Goal: Find specific page/section: Find specific page/section

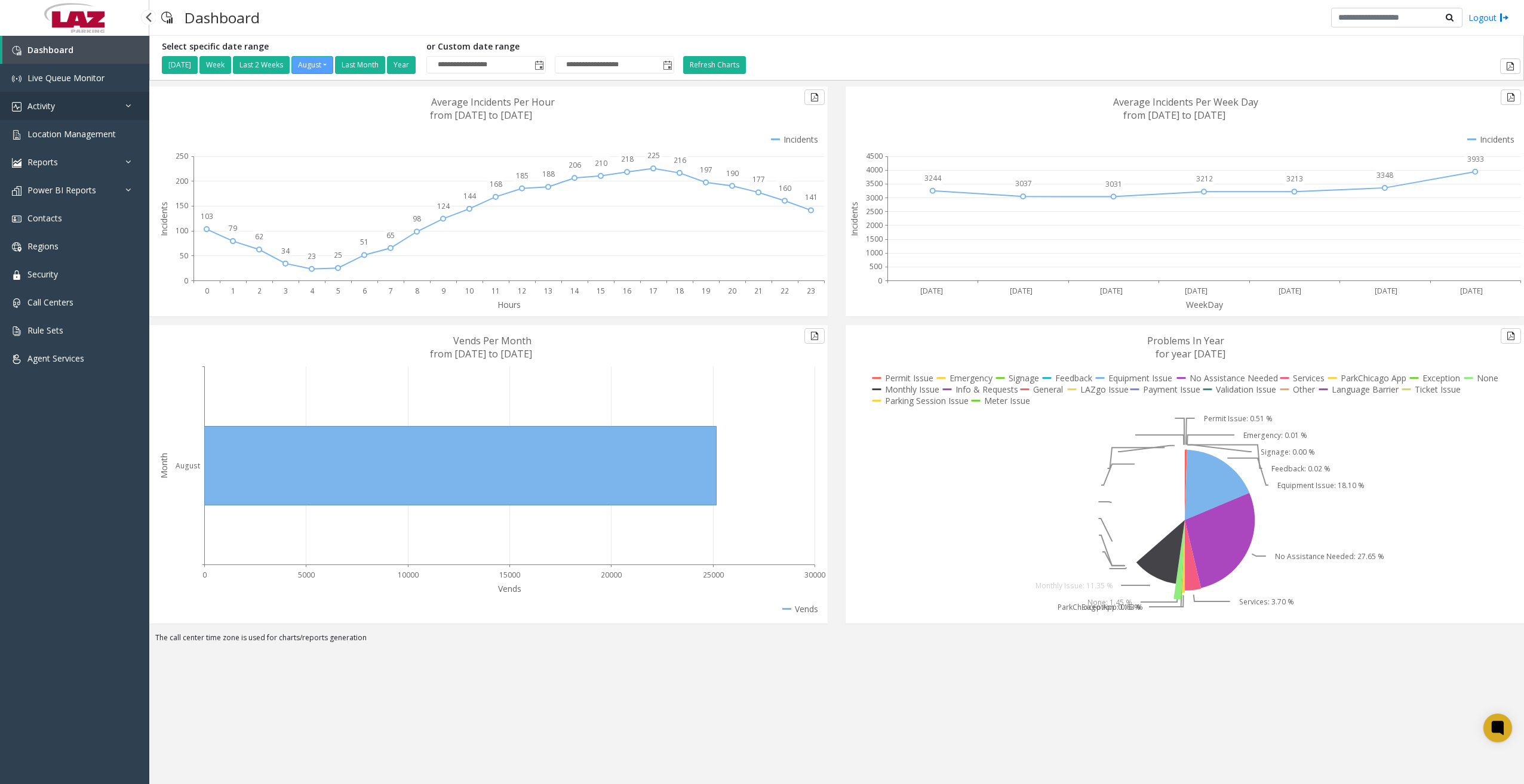
click at [101, 113] on link "Activity" at bounding box center [75, 105] width 149 height 28
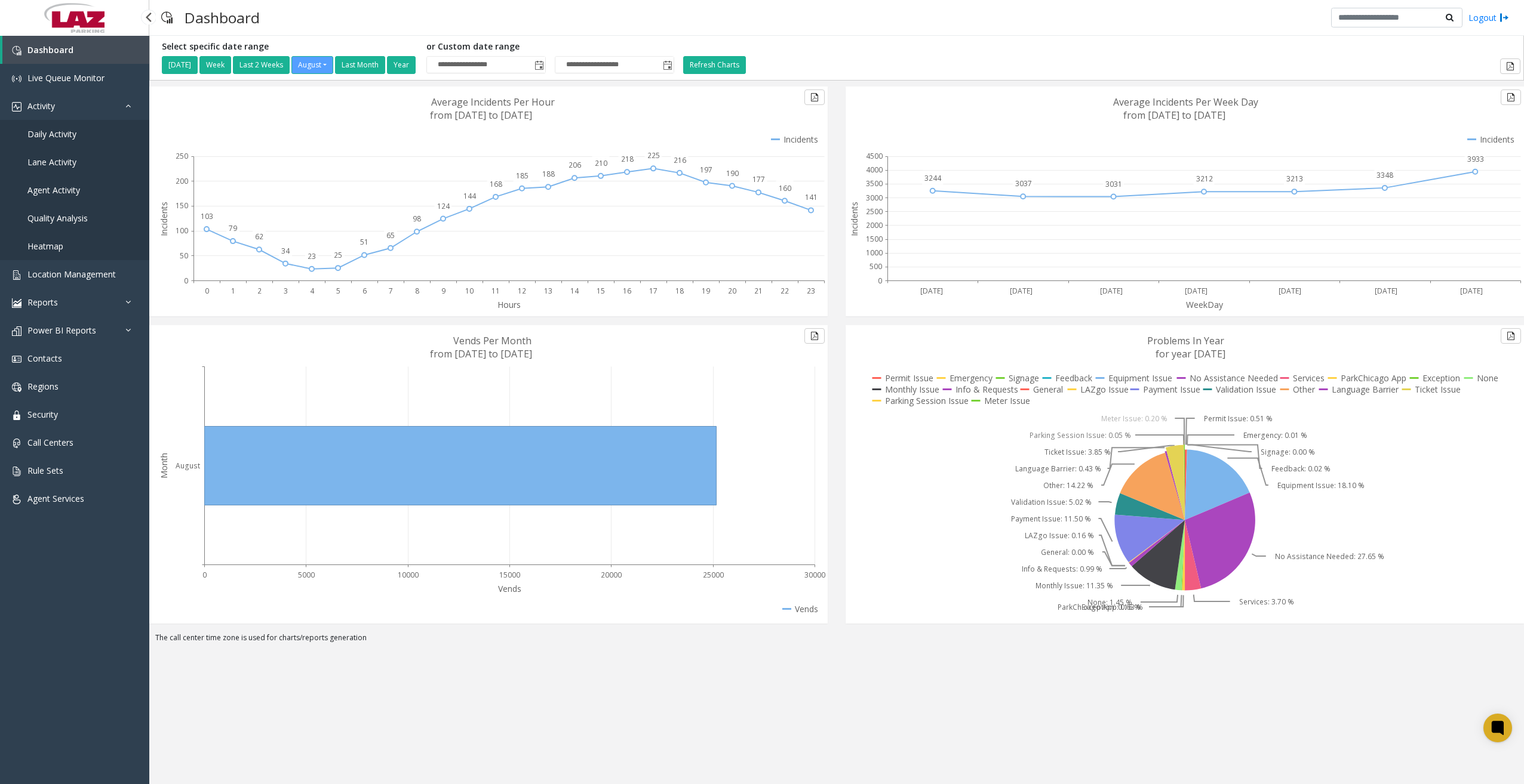
click at [56, 134] on span "Daily Activity" at bounding box center [52, 134] width 49 height 12
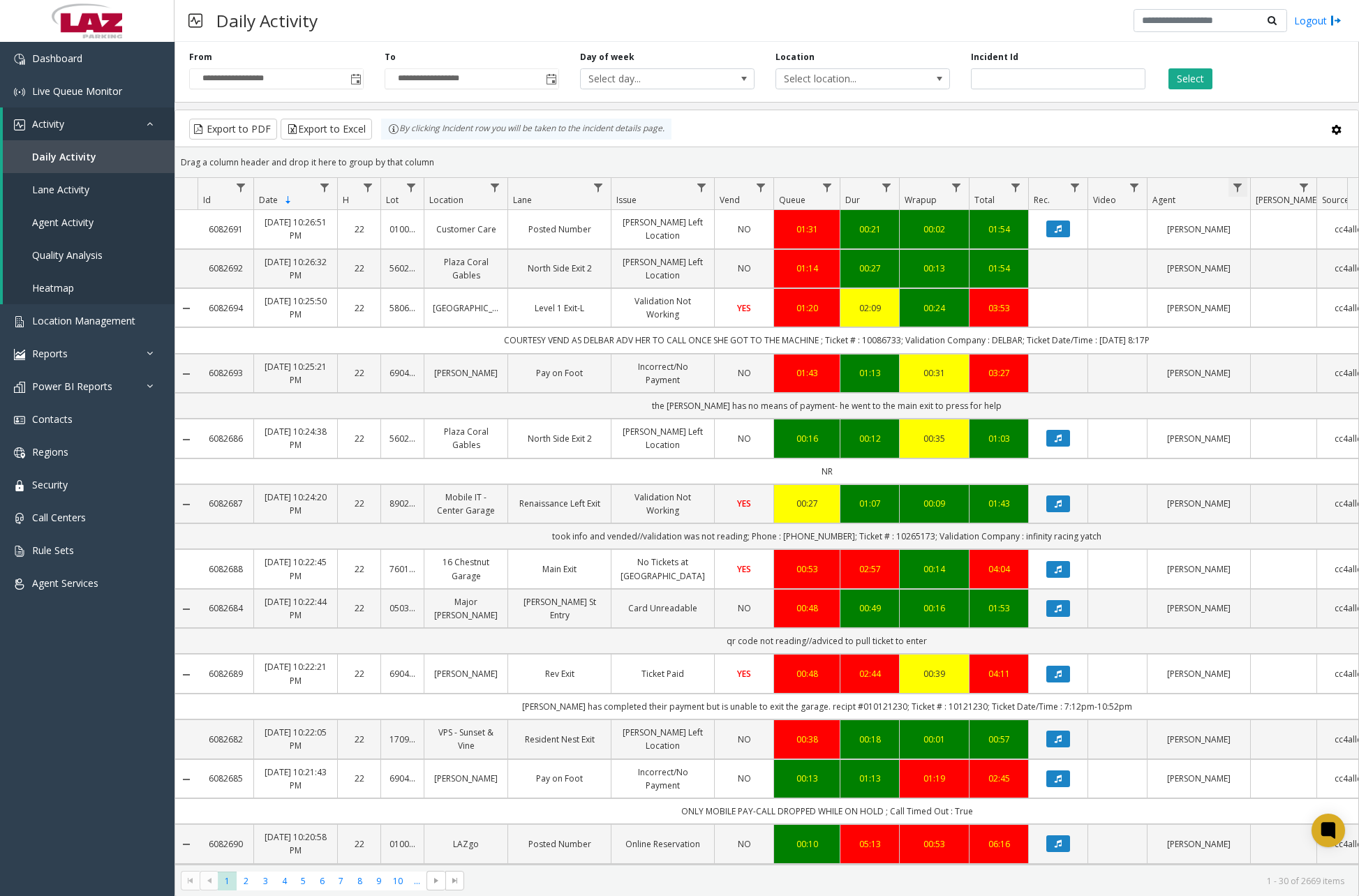
click at [1232, 185] on span "Data table" at bounding box center [1238, 187] width 11 height 11
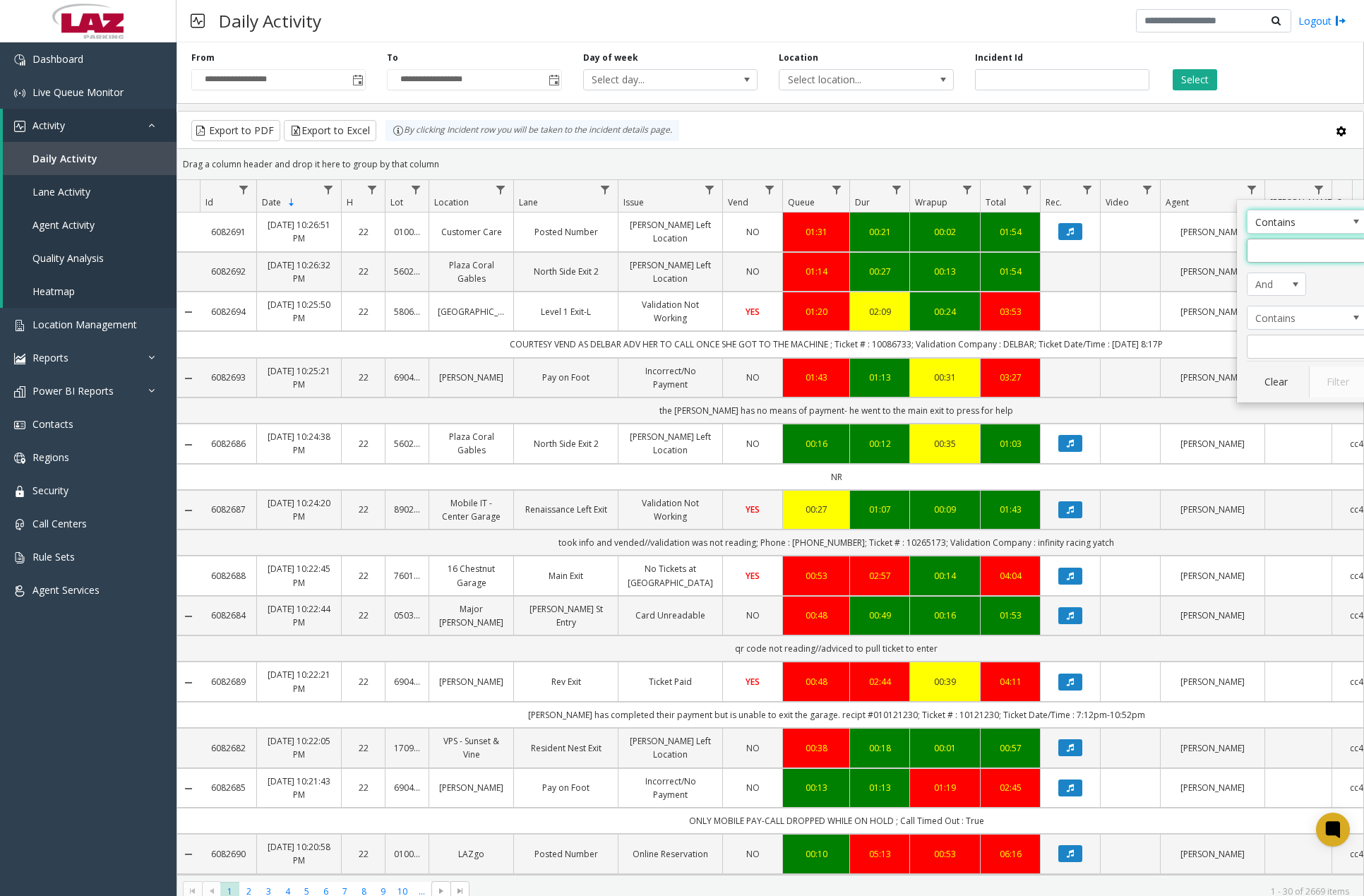
click at [1270, 241] on input "Agent Filter" at bounding box center [1306, 250] width 120 height 24
type input "*******"
click at [1329, 385] on button "Filter" at bounding box center [1338, 381] width 58 height 31
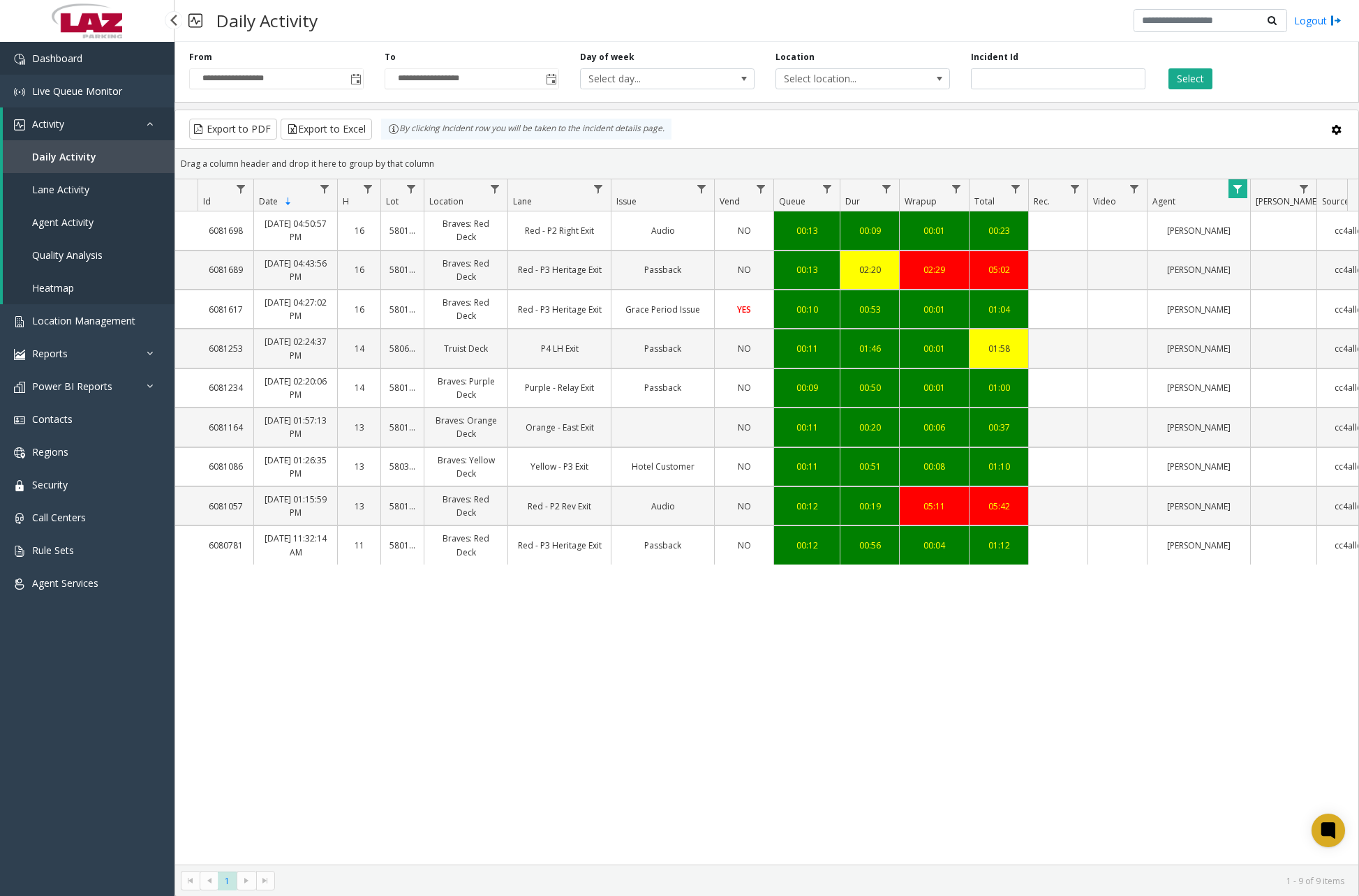
click at [95, 62] on link "Dashboard" at bounding box center [87, 58] width 175 height 33
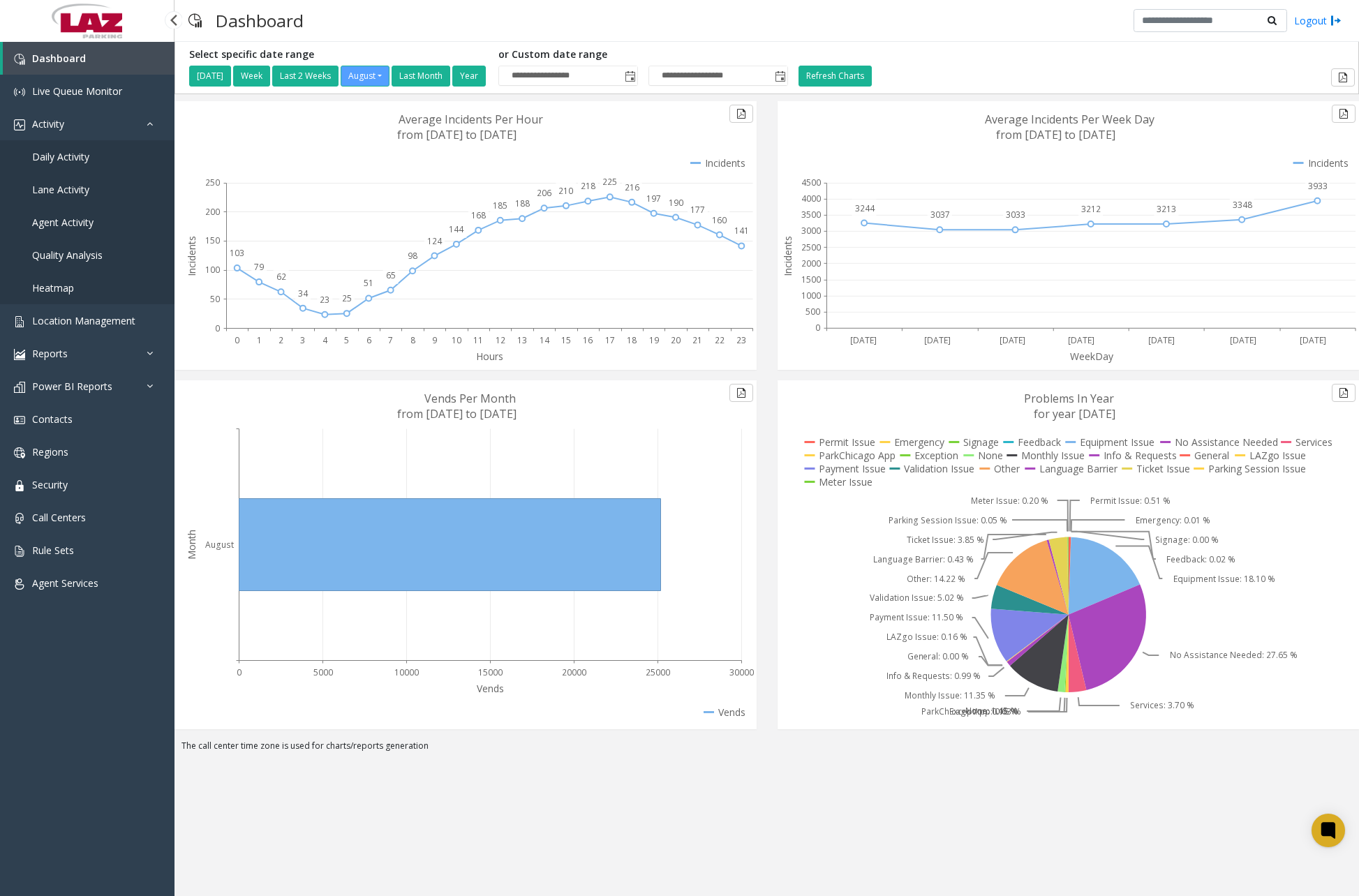
click at [79, 159] on span "Daily Activity" at bounding box center [60, 156] width 57 height 13
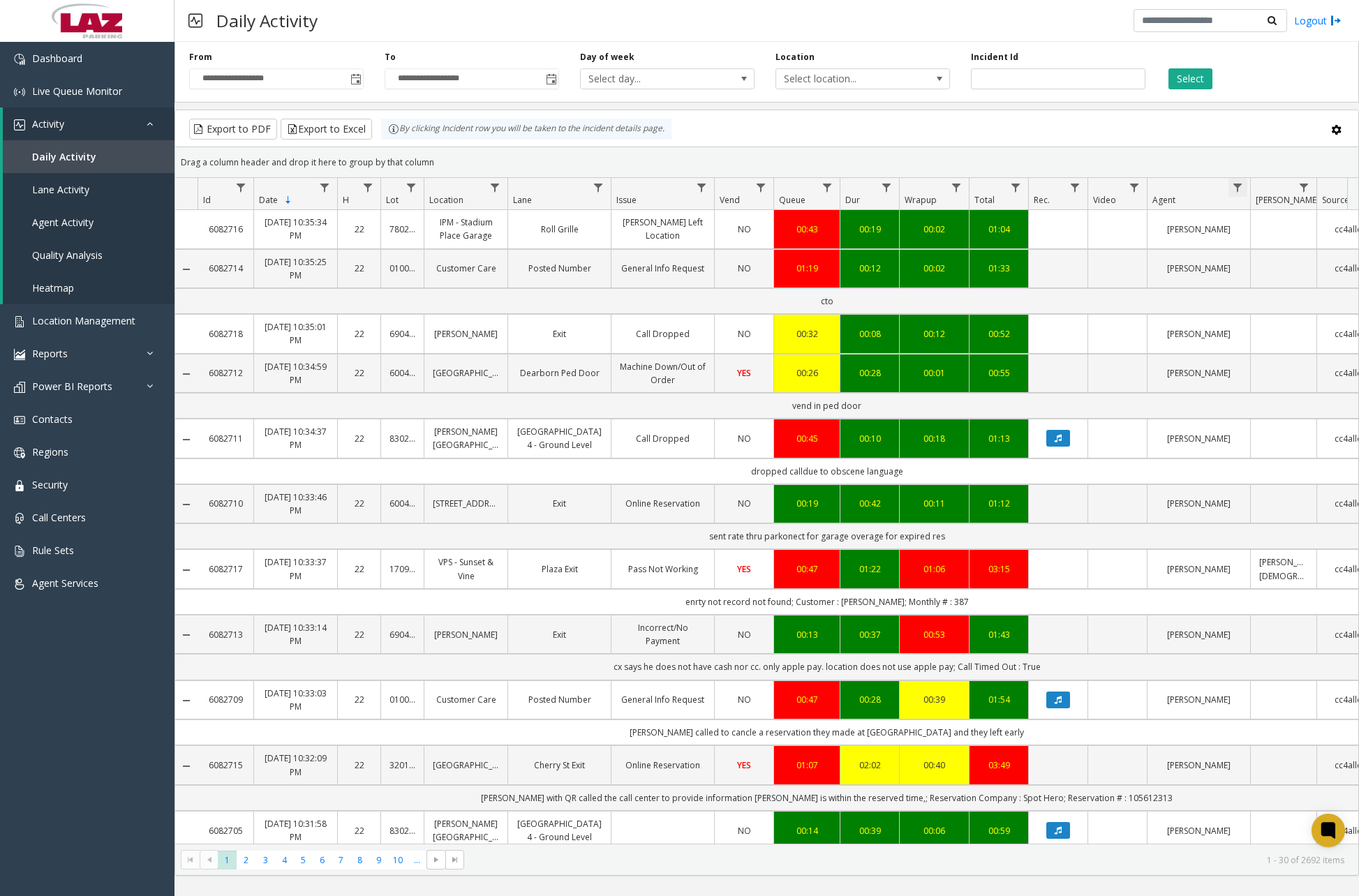
click at [1237, 189] on span "Data table" at bounding box center [1238, 187] width 11 height 11
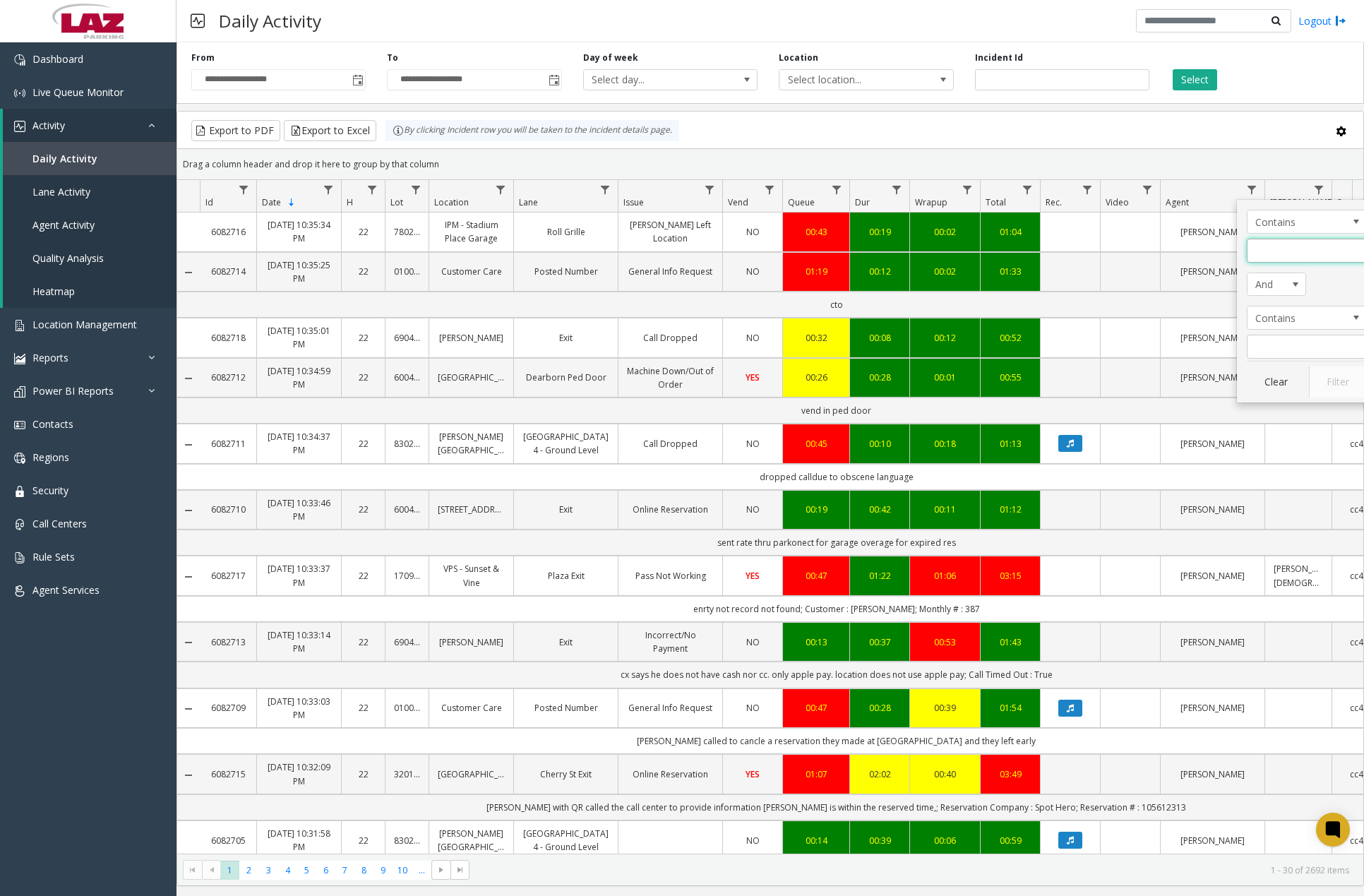
click at [1268, 256] on input "Agent Filter" at bounding box center [1306, 250] width 120 height 24
type input "***"
click at [1342, 377] on button "Filter" at bounding box center [1338, 381] width 58 height 31
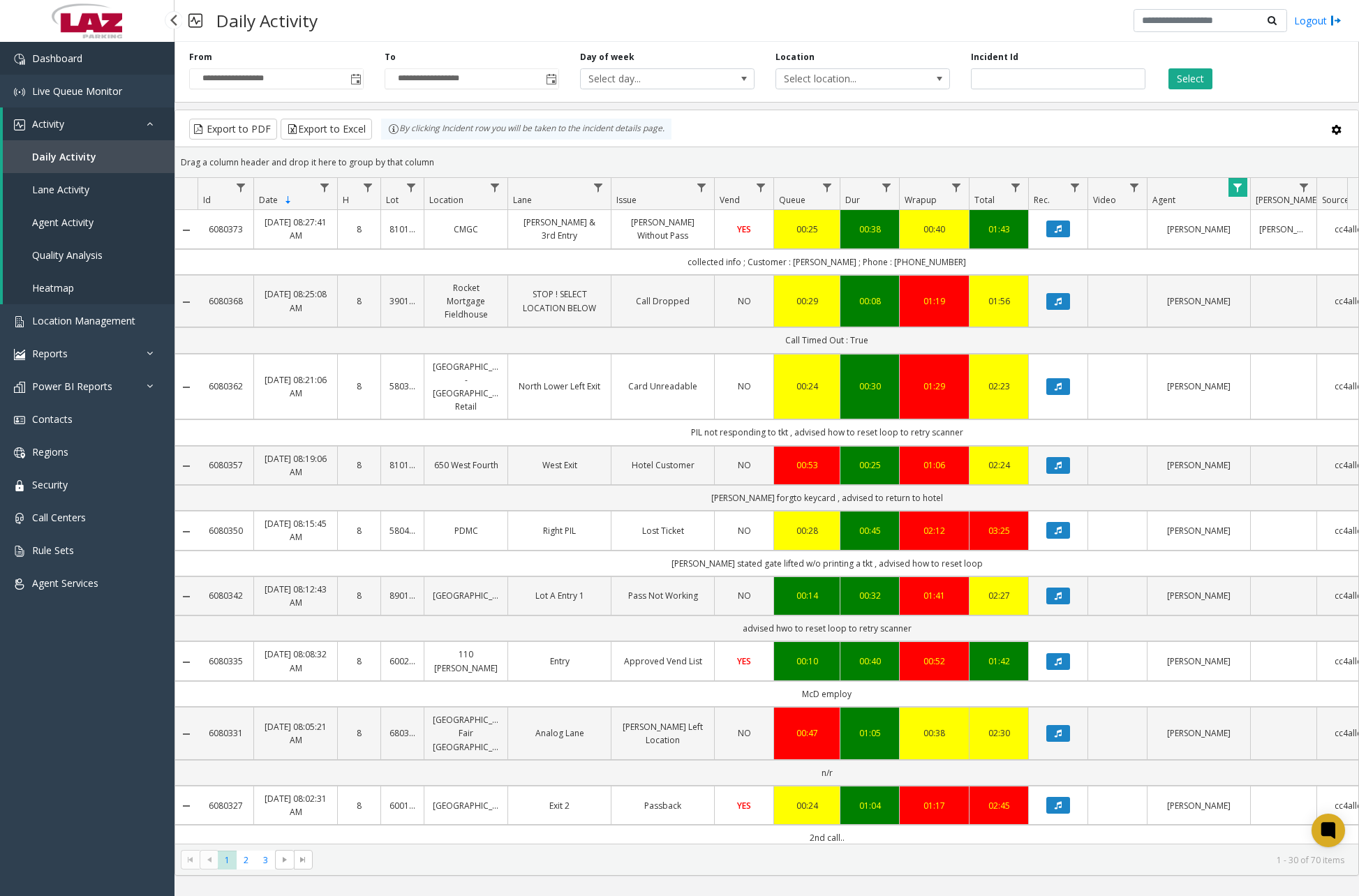
click at [89, 57] on link "Dashboard" at bounding box center [87, 58] width 175 height 33
